Goal: Find specific page/section: Find specific page/section

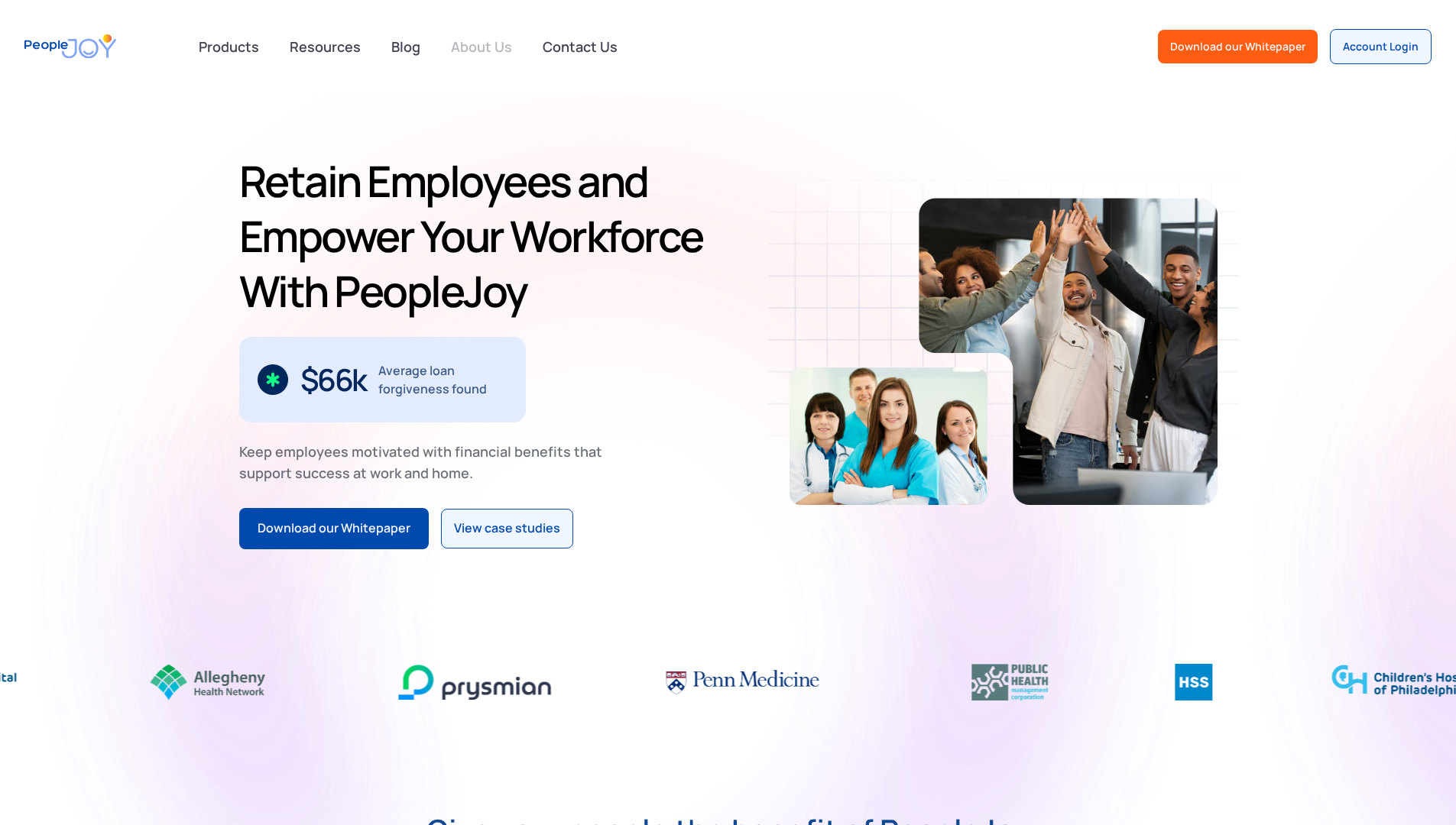
click at [475, 57] on link "About Us" at bounding box center [481, 46] width 80 height 34
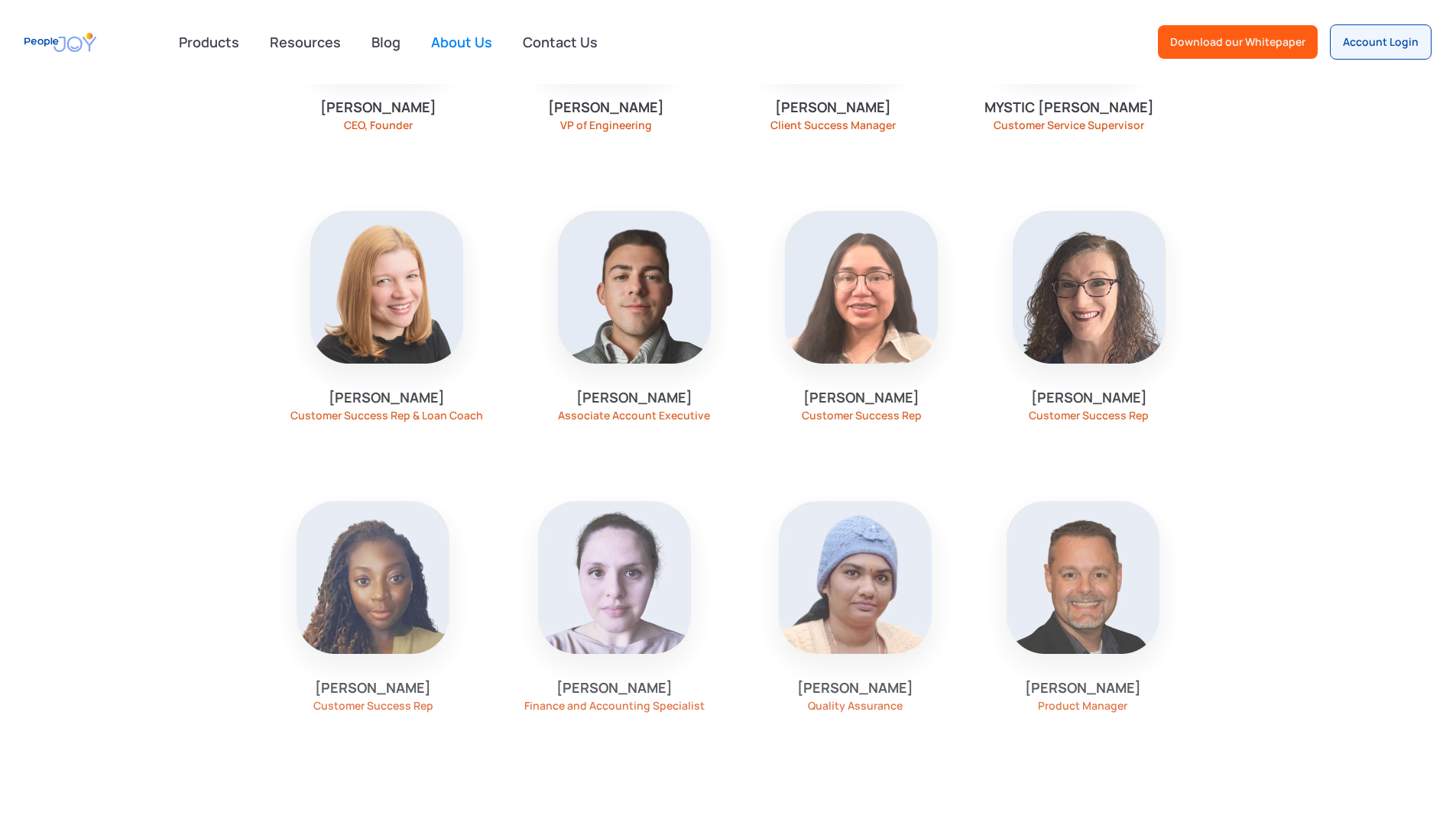
scroll to position [1291, 0]
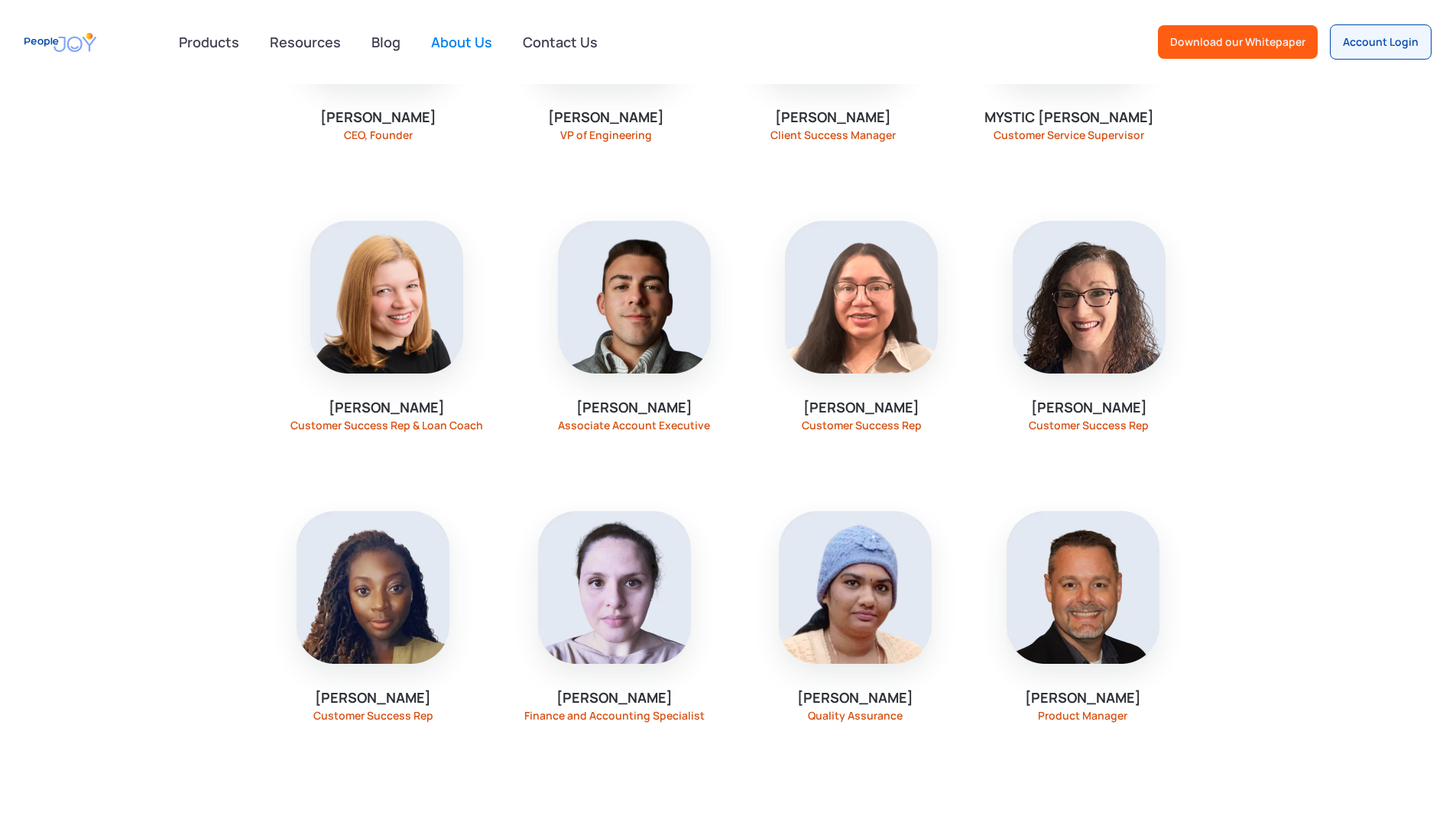
click at [332, 84] on img at bounding box center [377, 7] width 153 height 153
click at [349, 127] on div "[PERSON_NAME]" at bounding box center [378, 117] width 117 height 19
click at [374, 142] on div "CEO, Founder" at bounding box center [377, 135] width 68 height 13
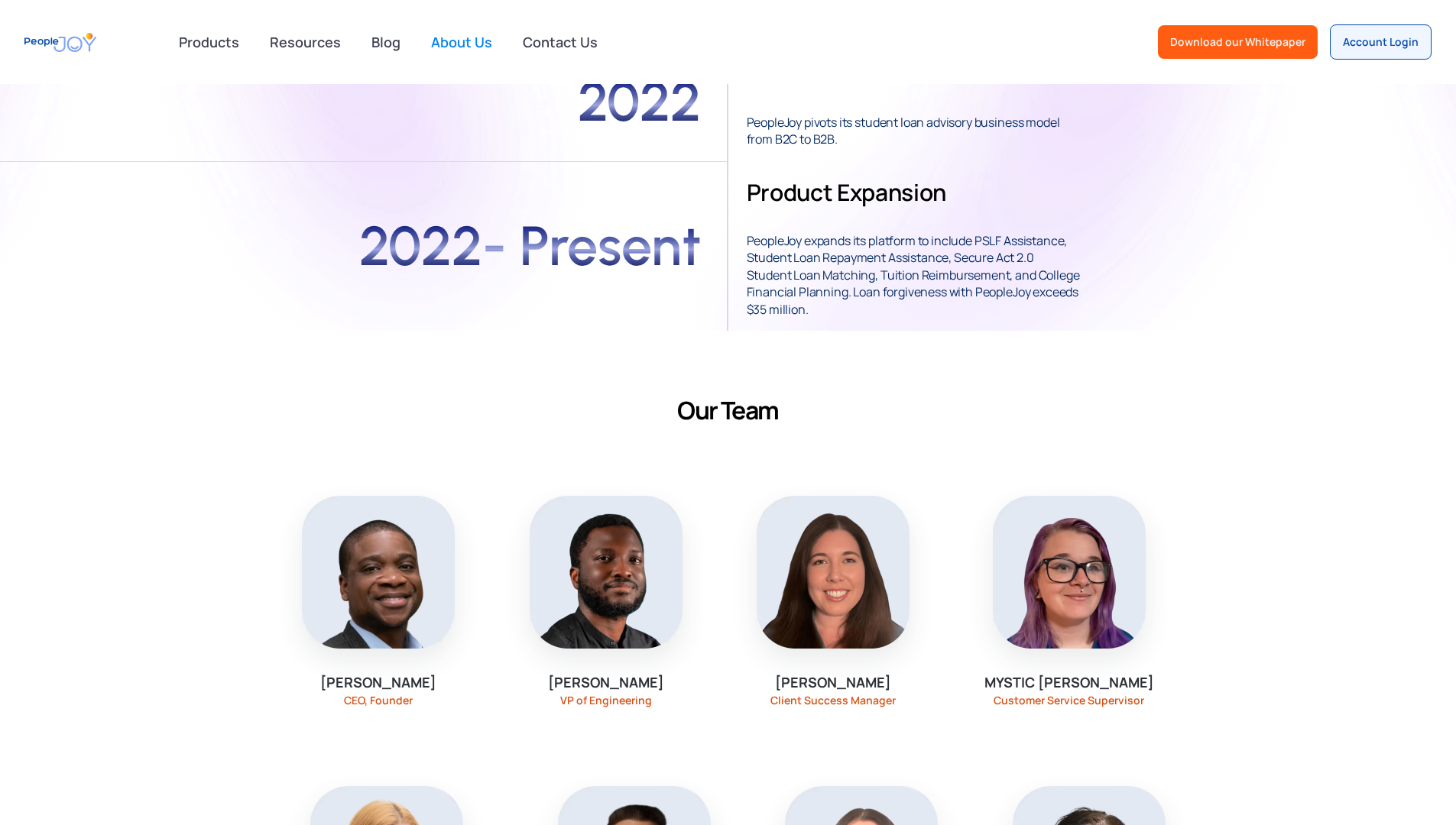
scroll to position [0, 0]
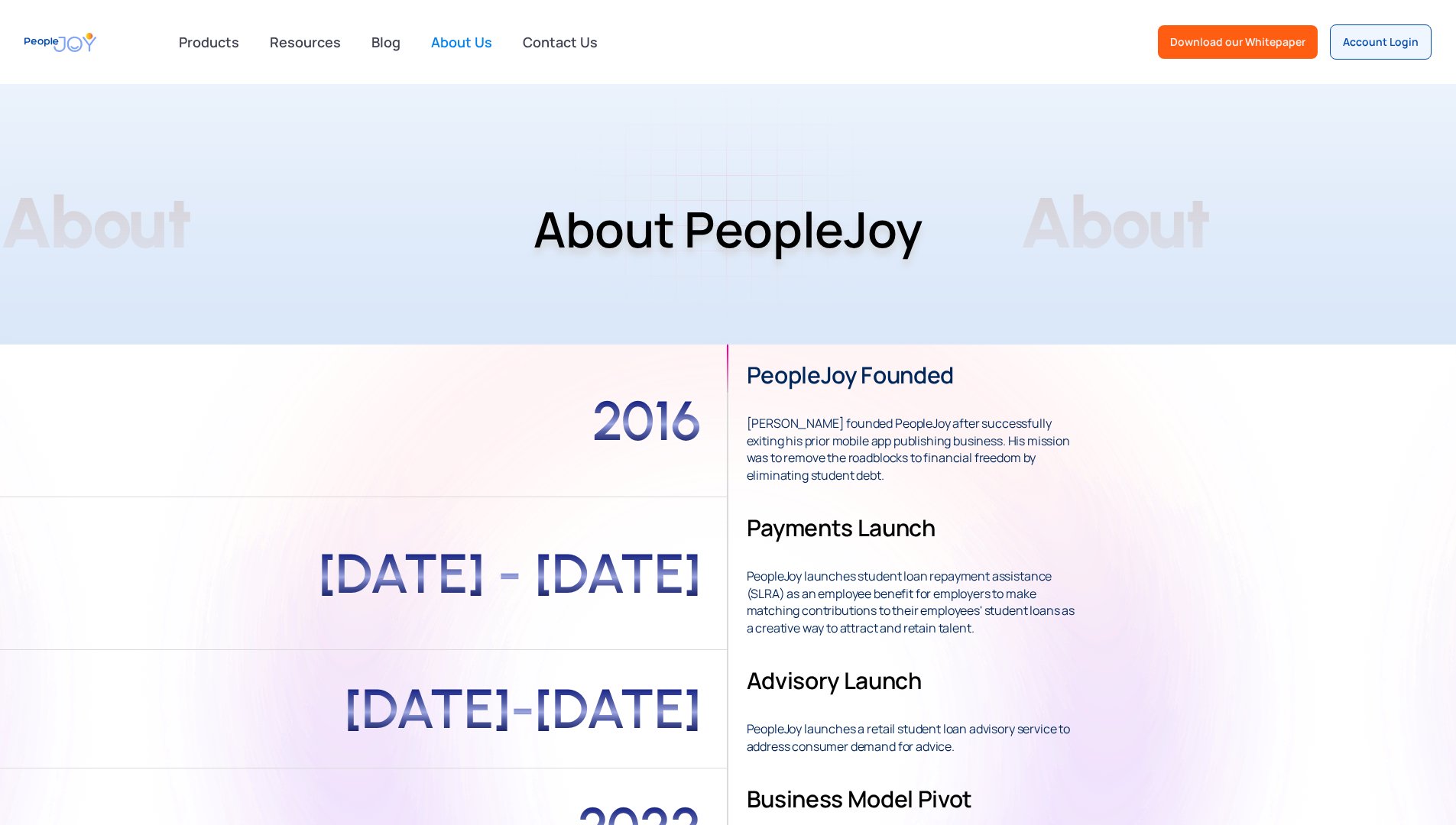
click at [152, 26] on div "Products advisory Public Service Loan Forgiveness College Financial Planning PA…" at bounding box center [728, 41] width 1456 height 84
